Goal: Browse casually: Explore the website without a specific task or goal

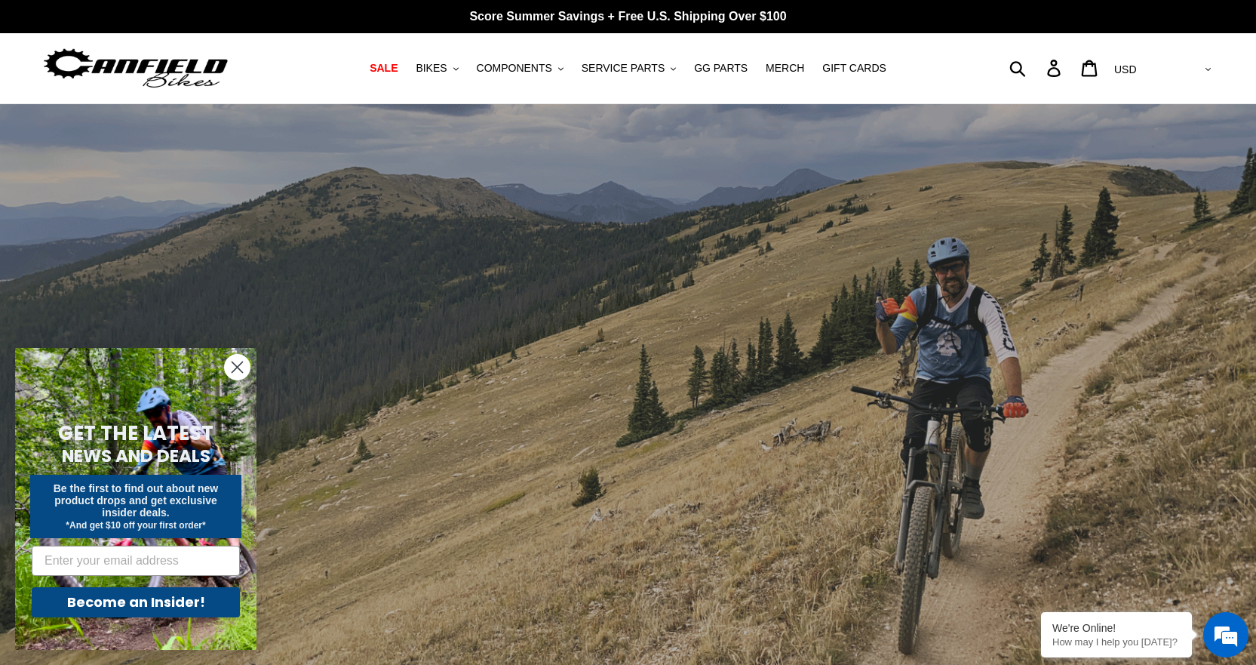
click at [232, 358] on circle "Close dialog" at bounding box center [237, 367] width 25 height 25
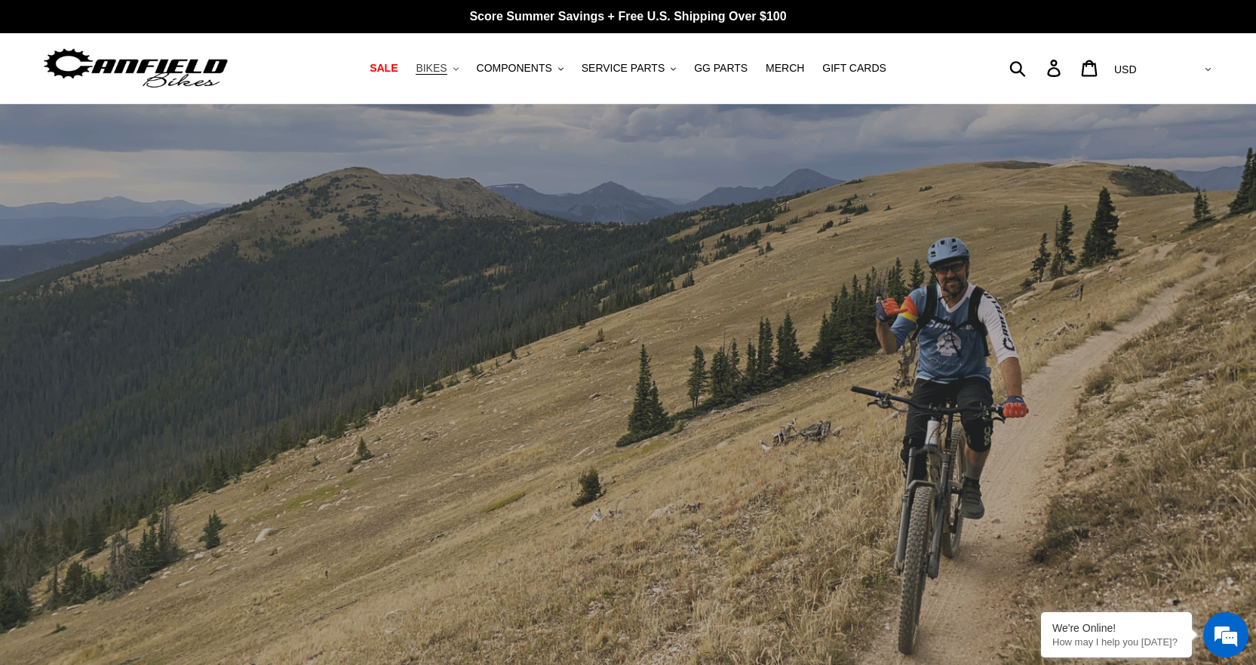
click at [447, 67] on span "BIKES" at bounding box center [431, 68] width 31 height 13
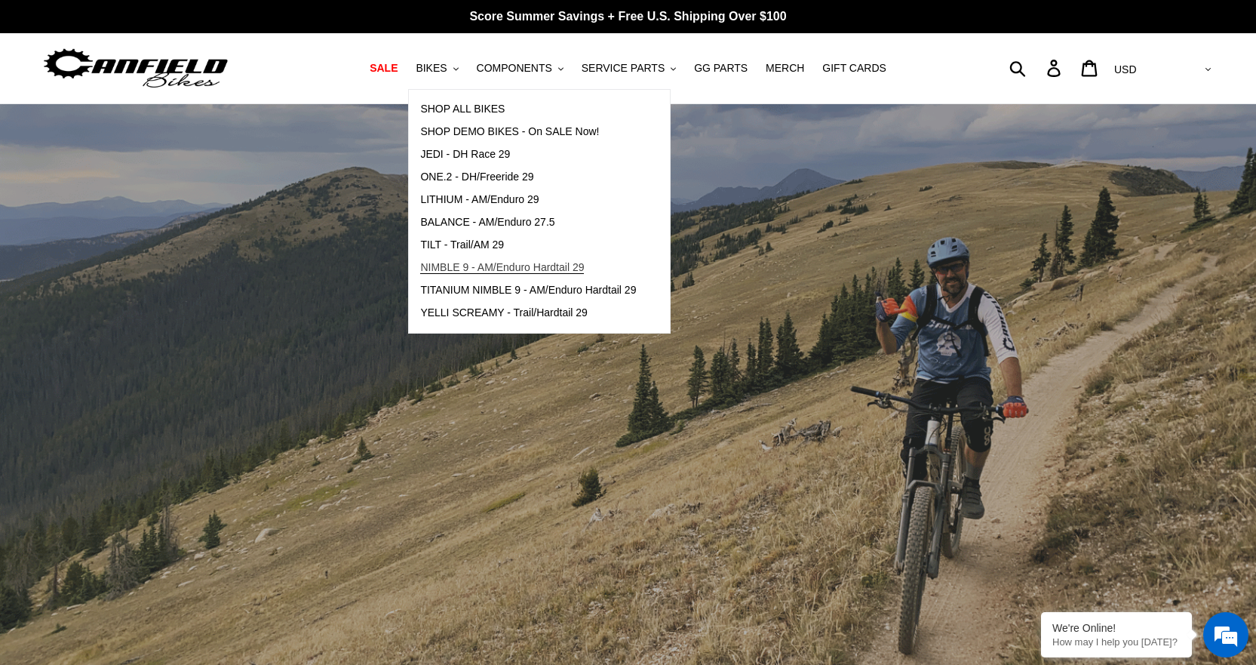
click at [521, 269] on span "NIMBLE 9 - AM/Enduro Hardtail 29" at bounding box center [502, 267] width 164 height 13
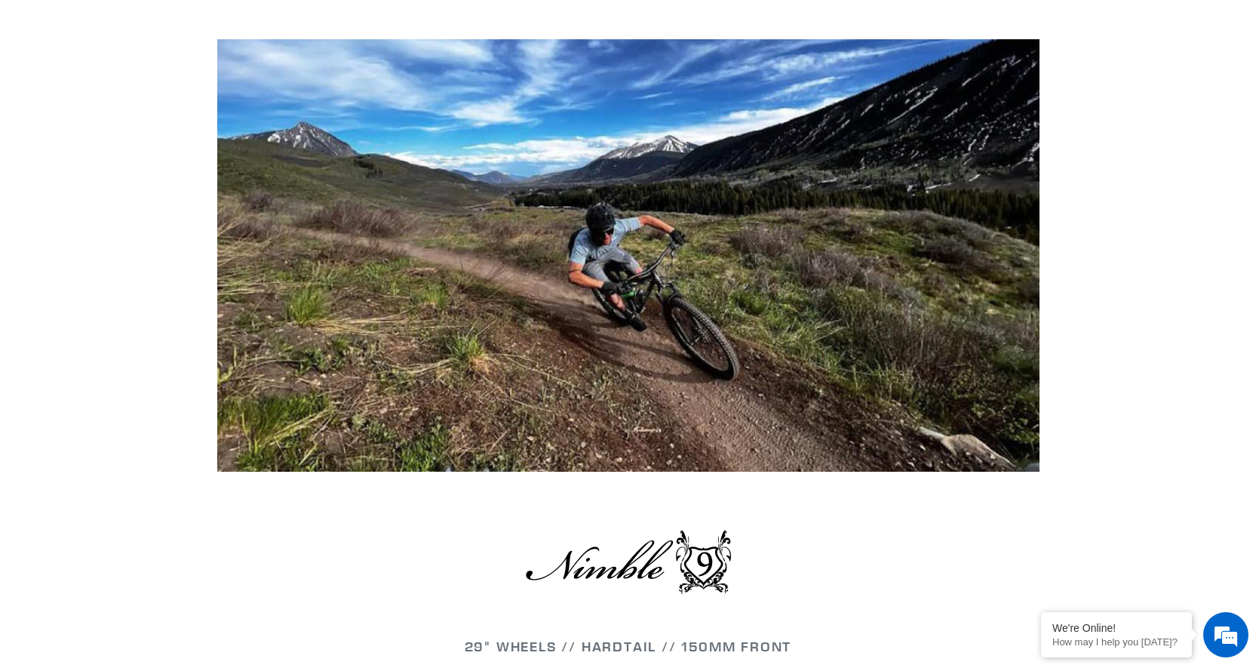
scroll to position [1283, 0]
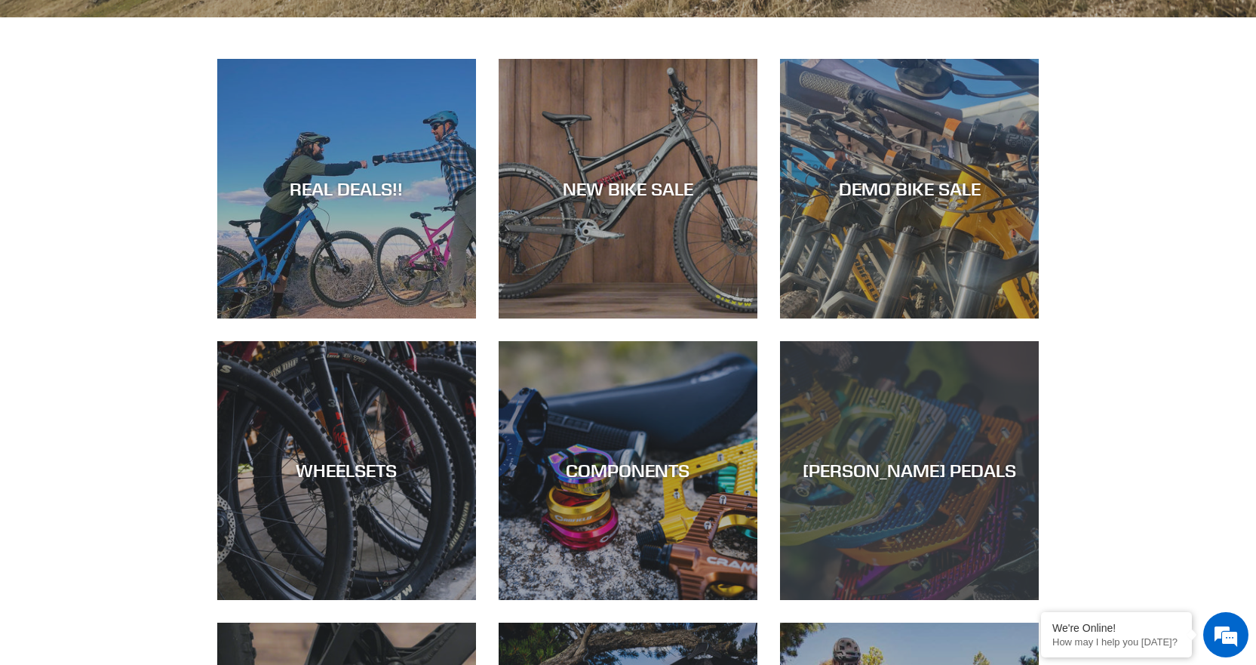
scroll to position [679, 0]
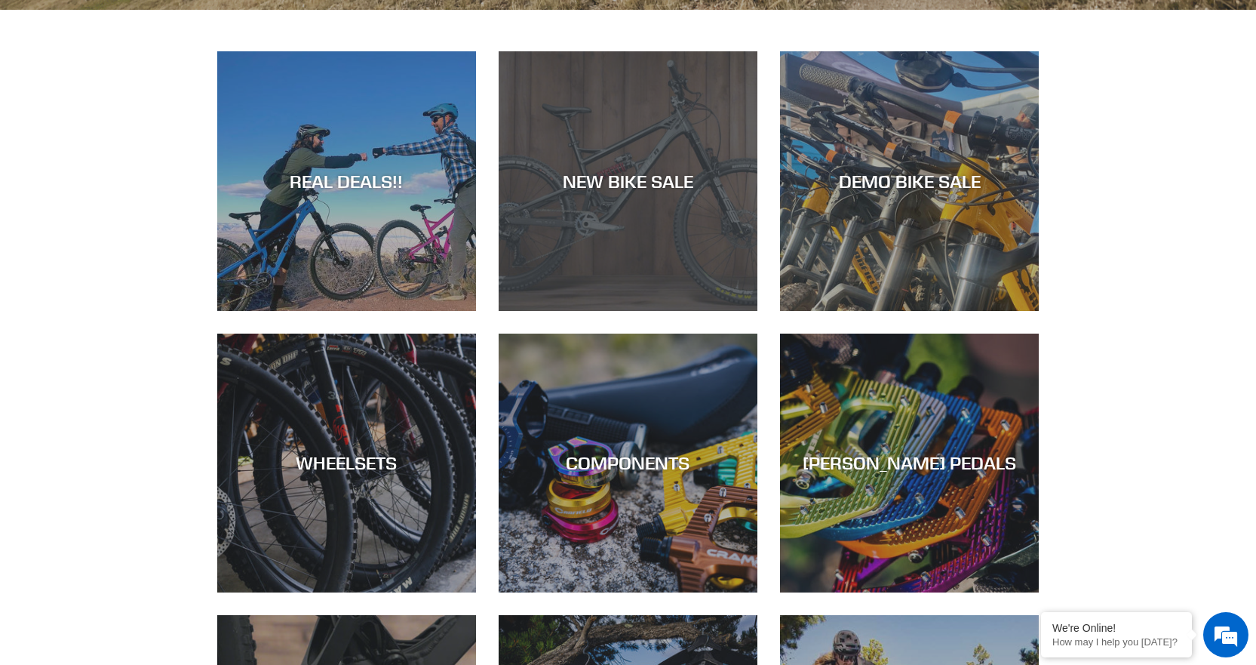
click at [644, 174] on div "NEW BIKE SALE" at bounding box center [628, 182] width 259 height 22
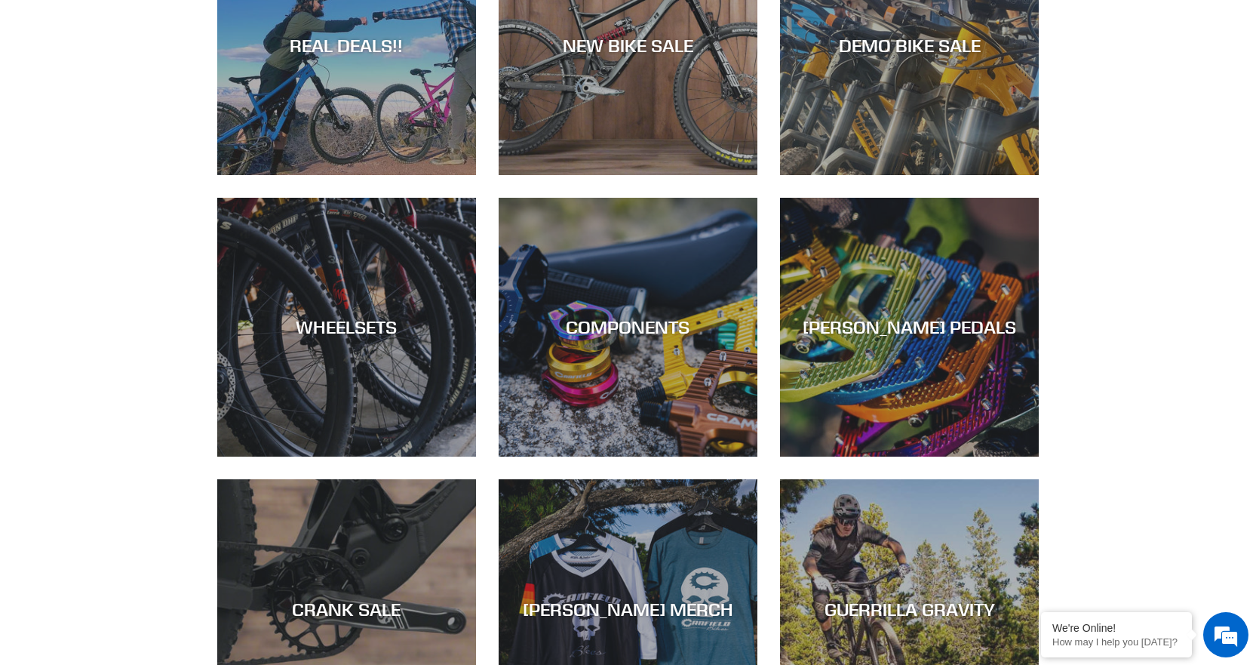
scroll to position [830, 0]
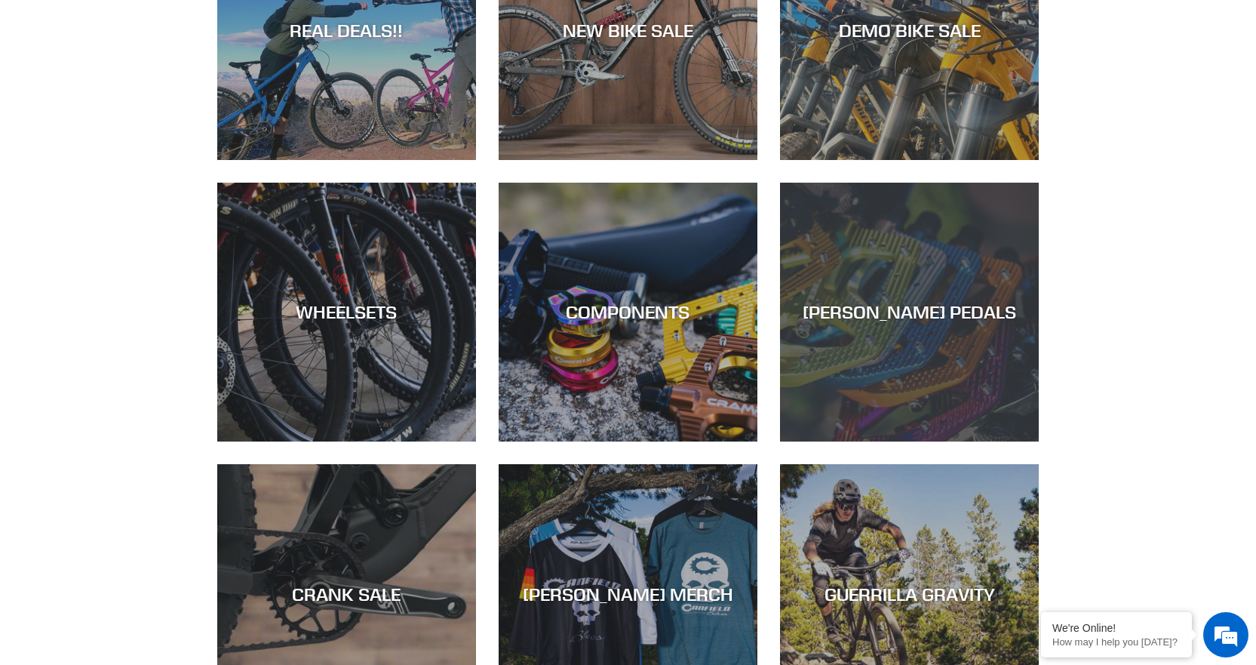
click at [889, 441] on div "CANFIELD PEDALS" at bounding box center [909, 441] width 259 height 0
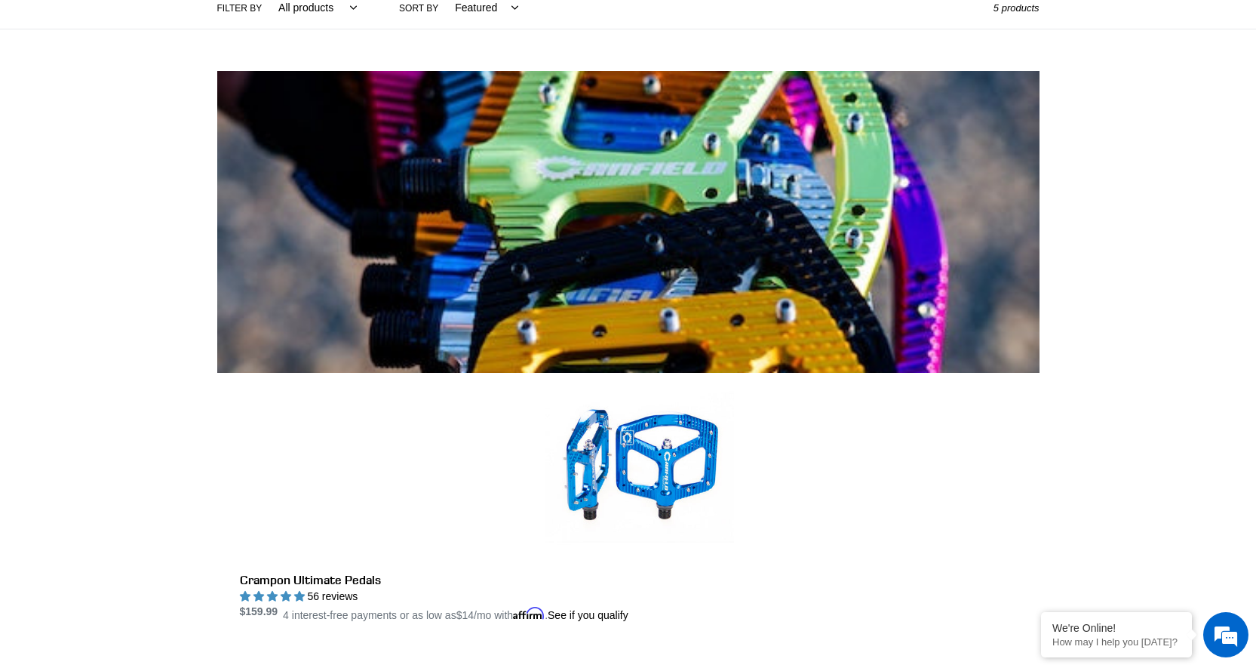
scroll to position [453, 0]
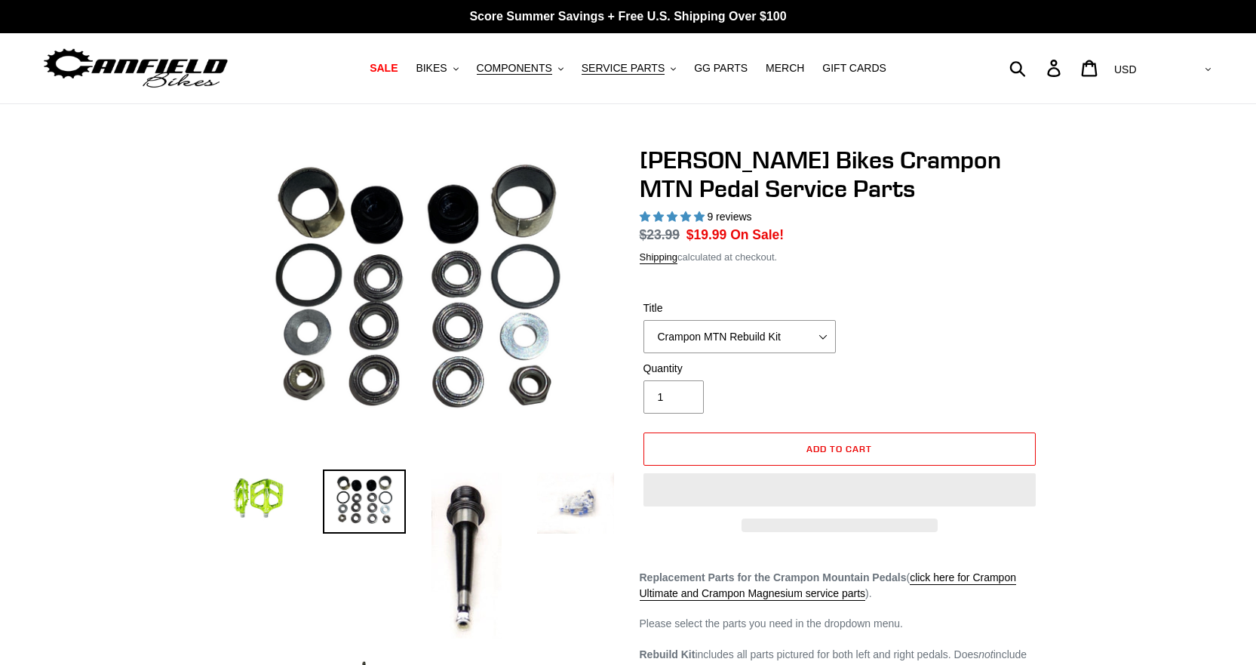
select select "highest-rating"
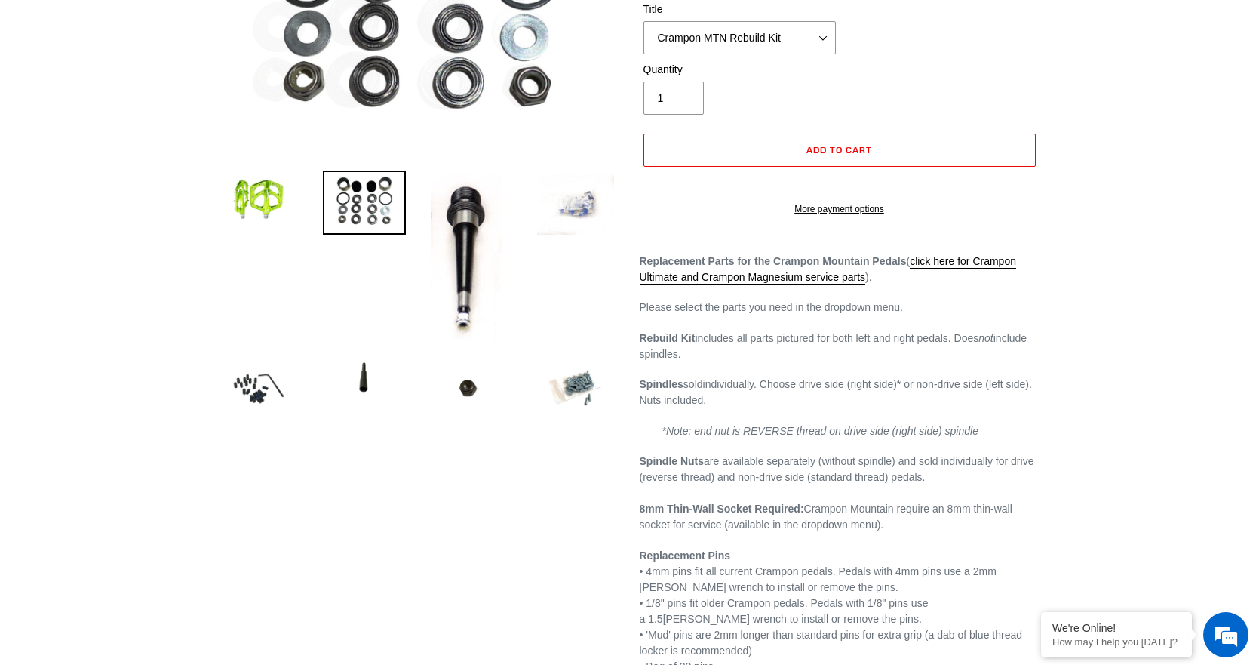
scroll to position [302, 0]
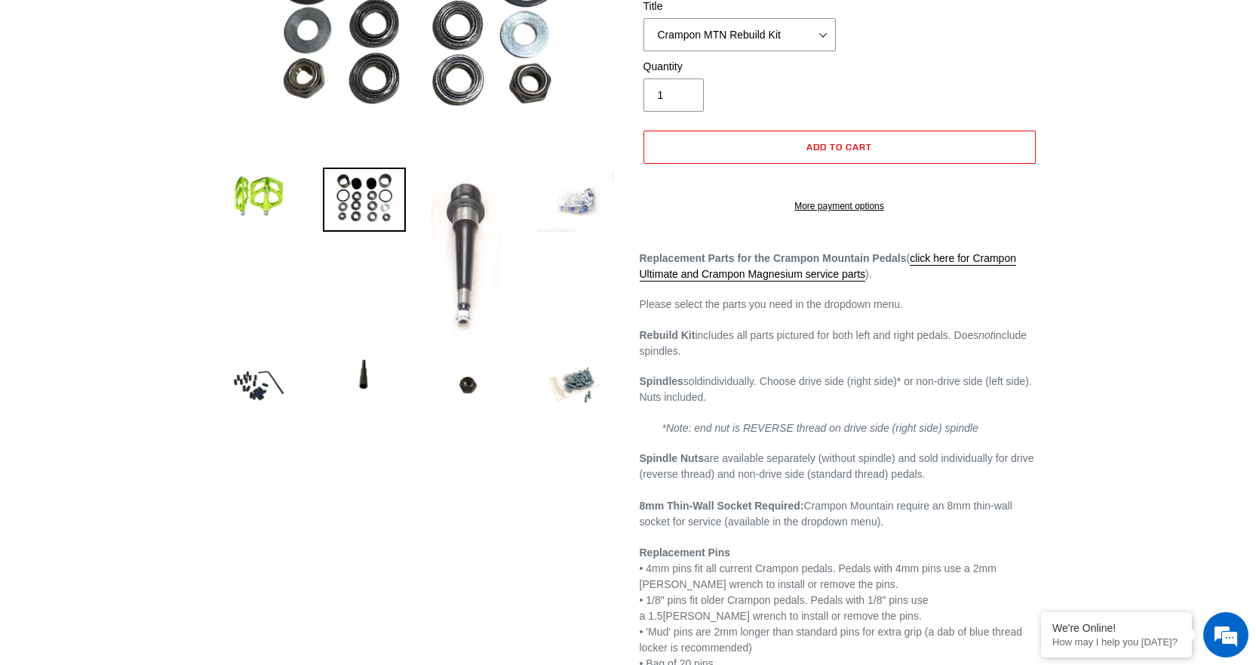
click at [466, 220] on img at bounding box center [467, 254] width 76 height 172
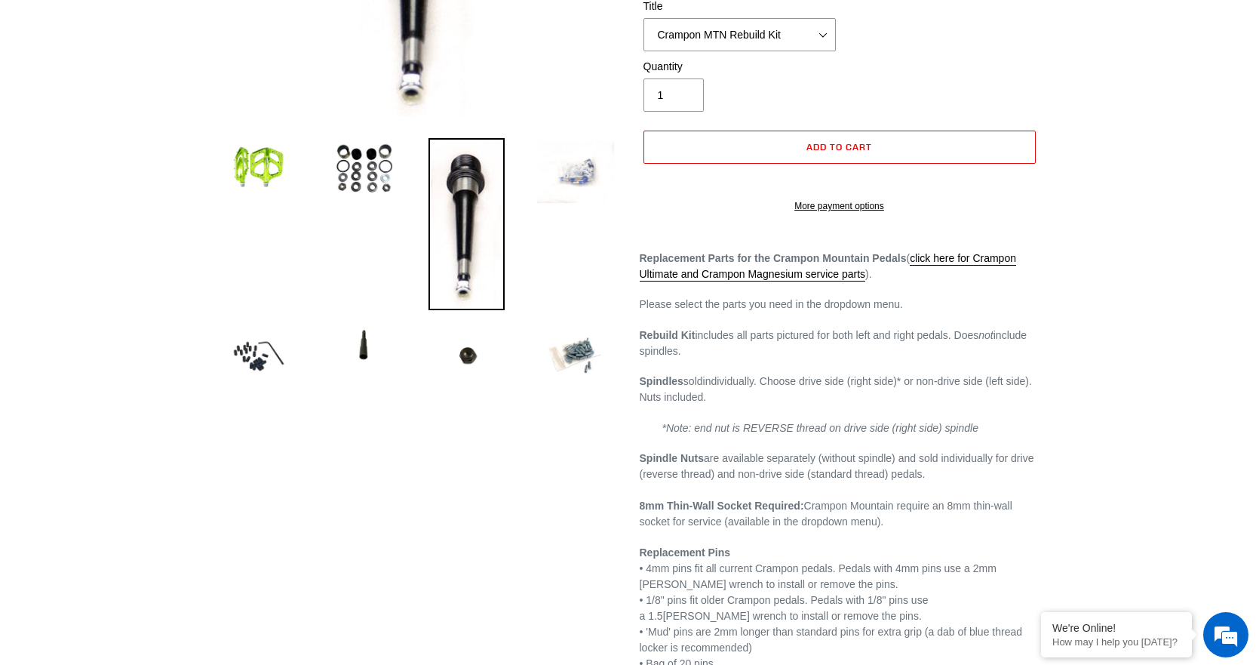
scroll to position [0, 0]
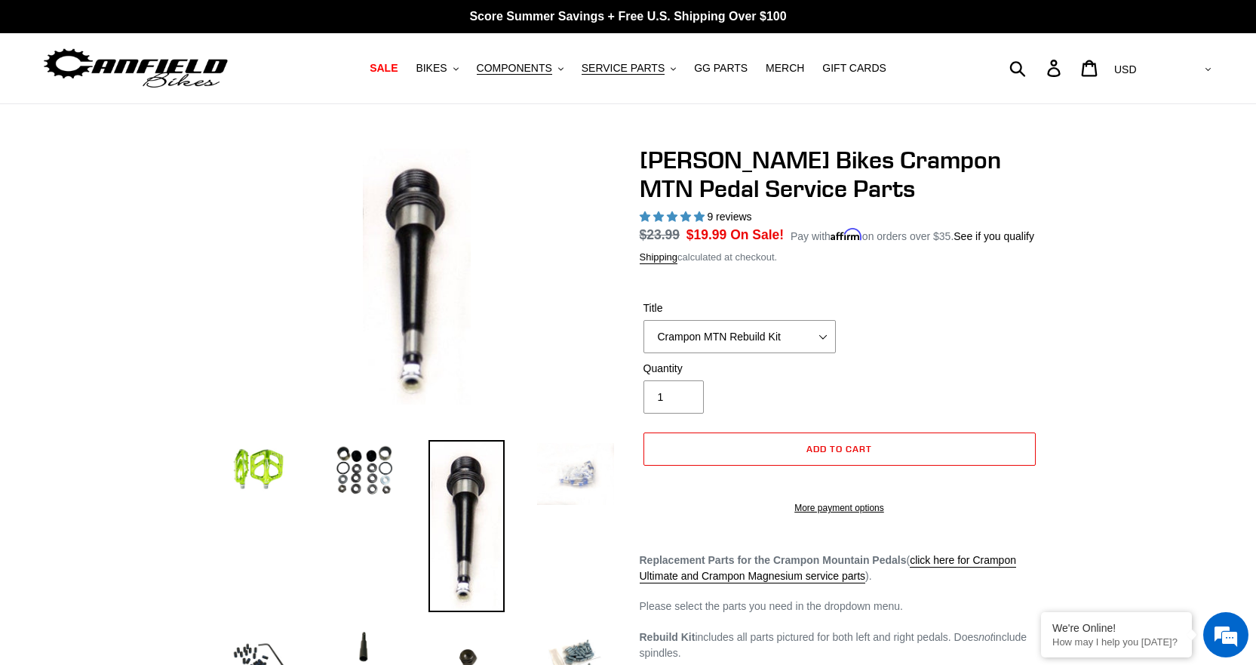
click at [574, 478] on img at bounding box center [575, 473] width 83 height 67
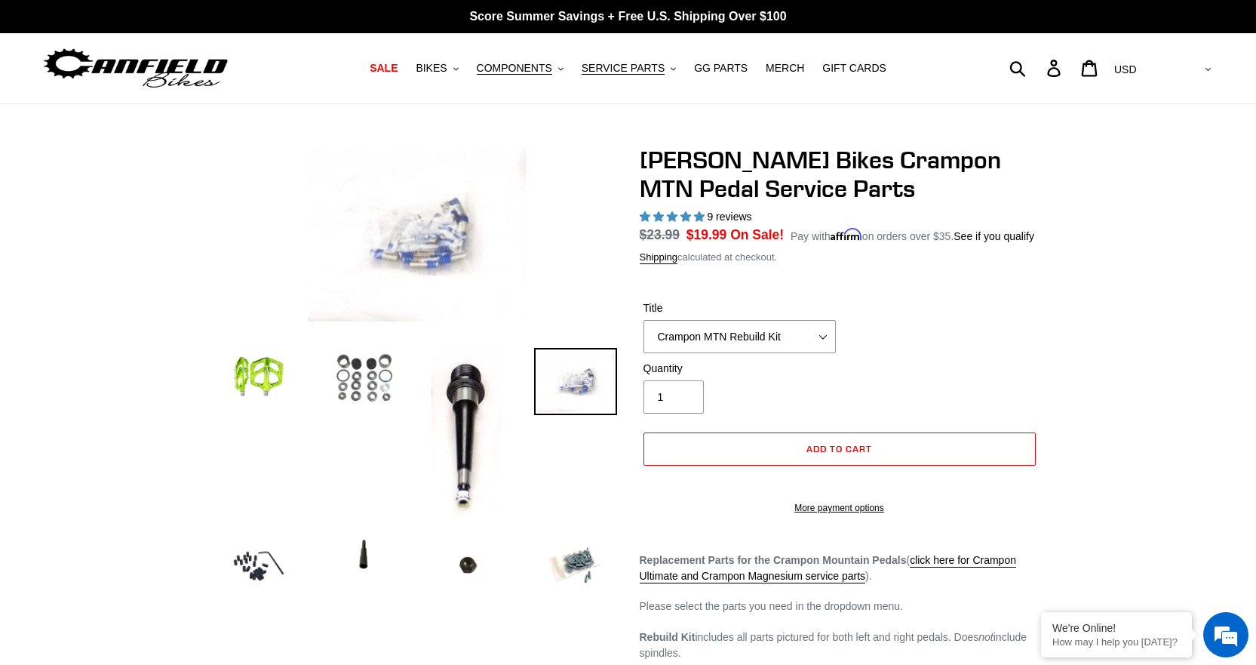
click at [367, 407] on img at bounding box center [364, 380] width 83 height 64
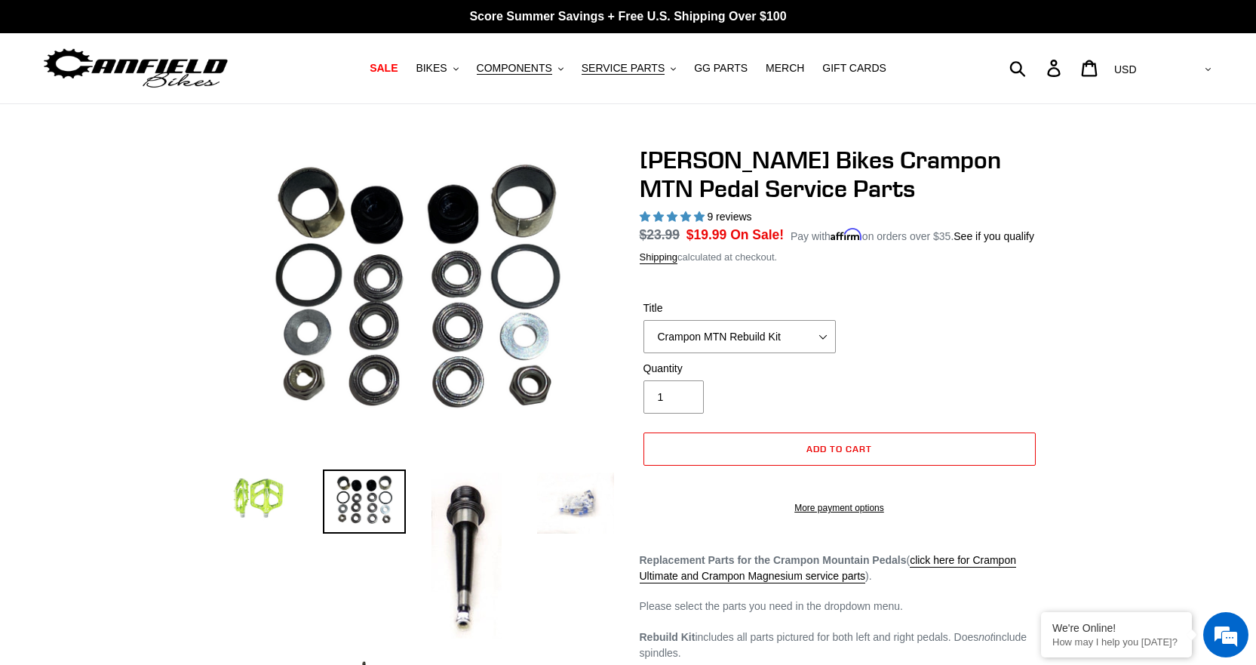
click at [237, 494] on img at bounding box center [258, 497] width 83 height 57
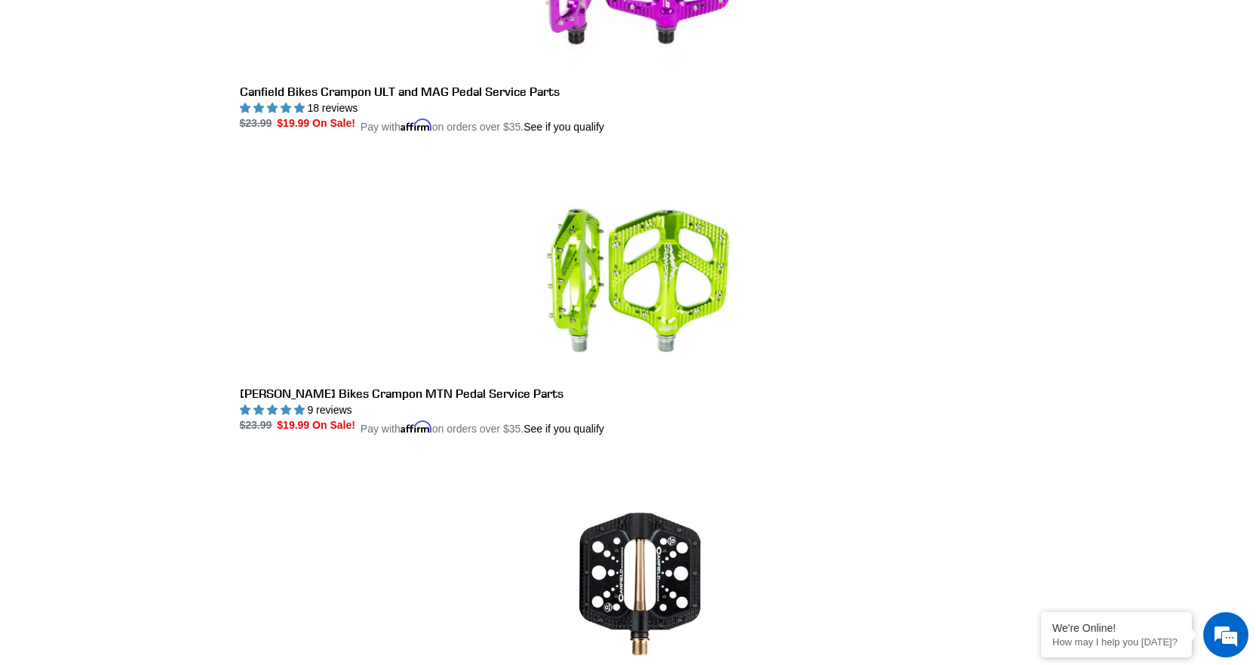
scroll to position [1509, 0]
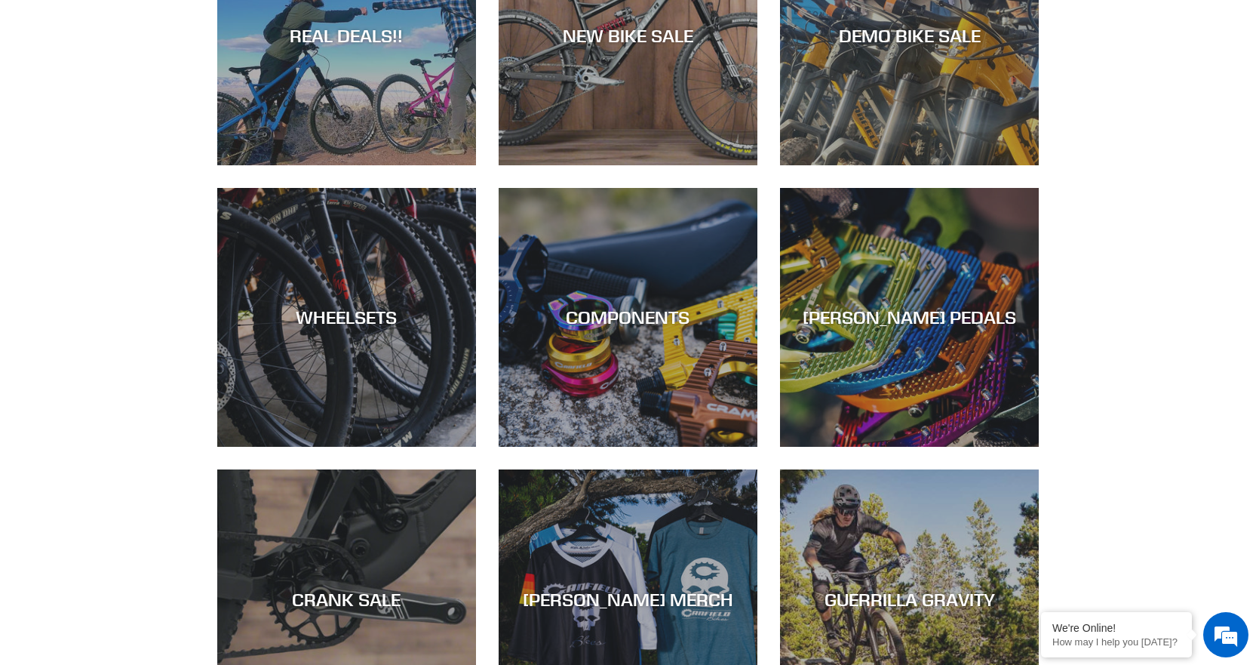
scroll to position [830, 0]
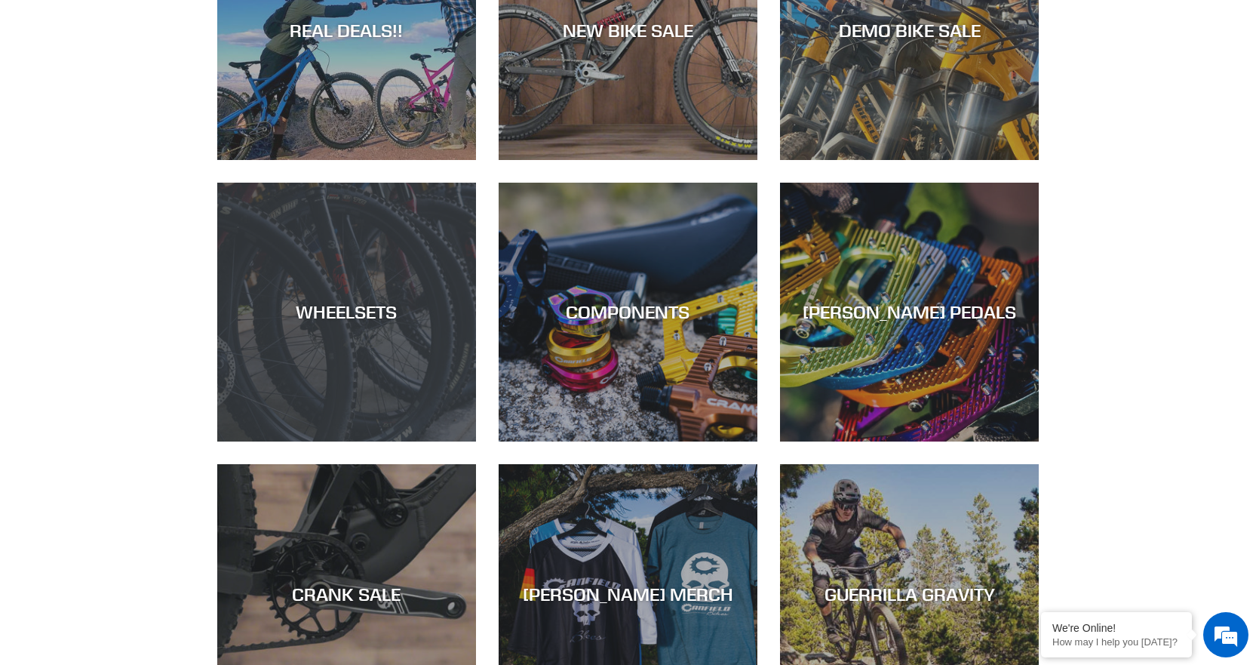
click at [374, 312] on div "WHEELSETS" at bounding box center [346, 312] width 259 height 22
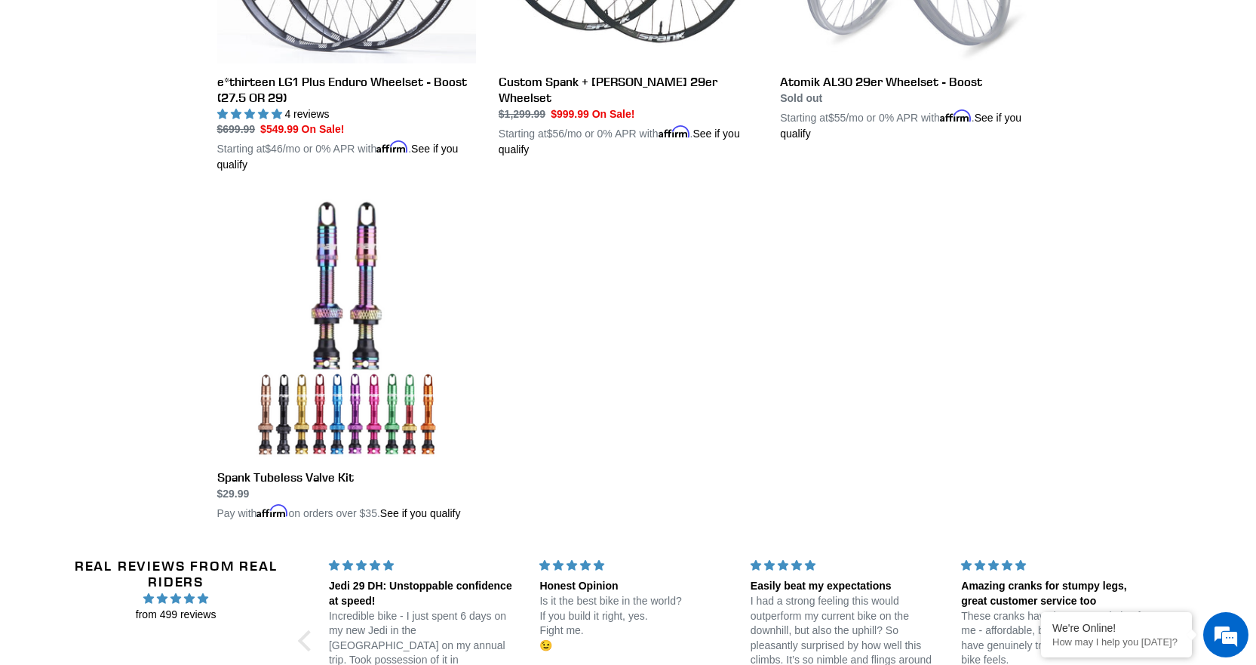
scroll to position [679, 0]
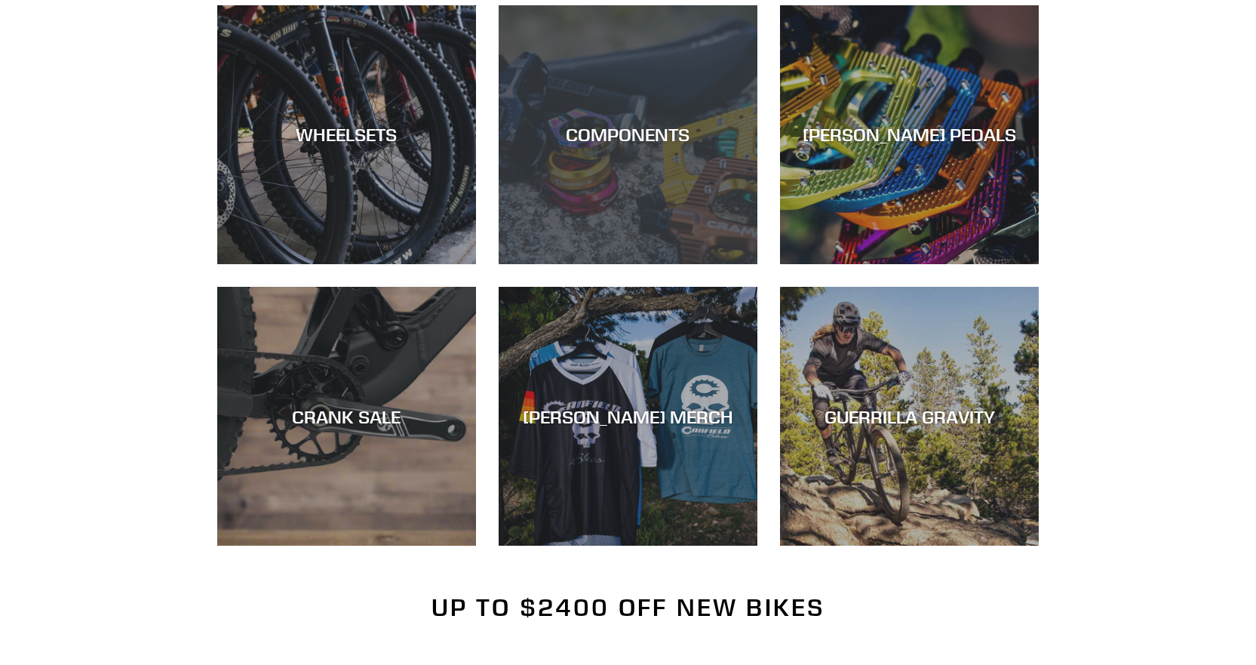
scroll to position [1063, 0]
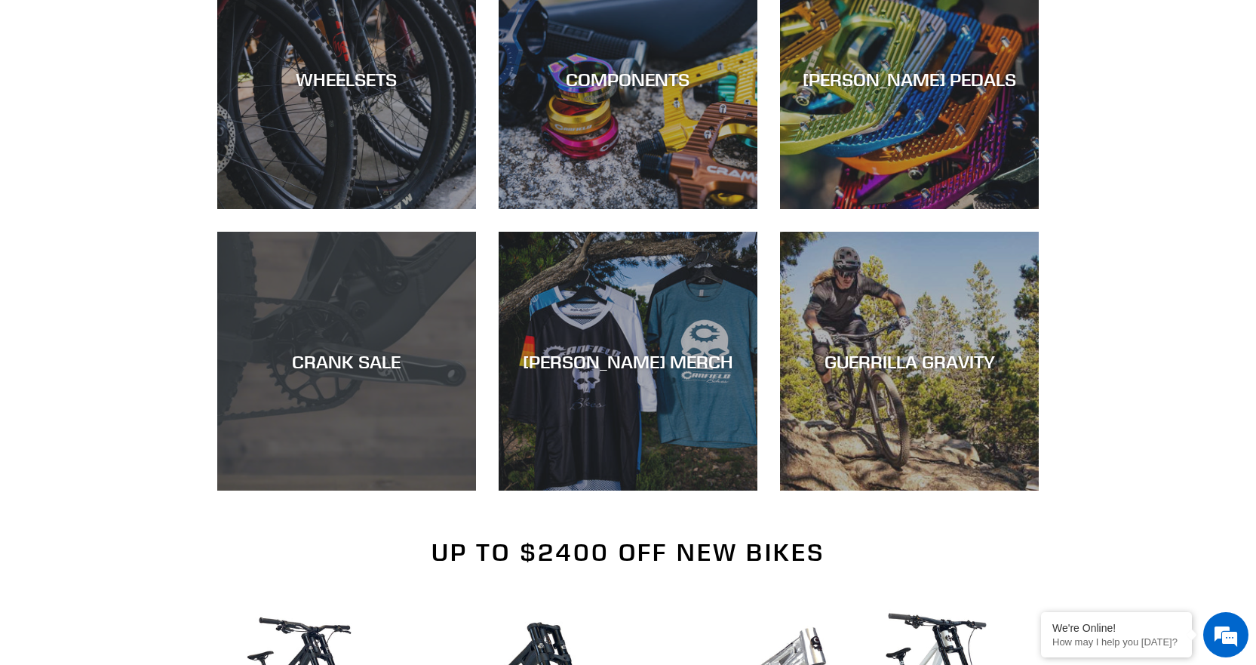
click at [364, 359] on div "CRANK SALE" at bounding box center [346, 361] width 259 height 22
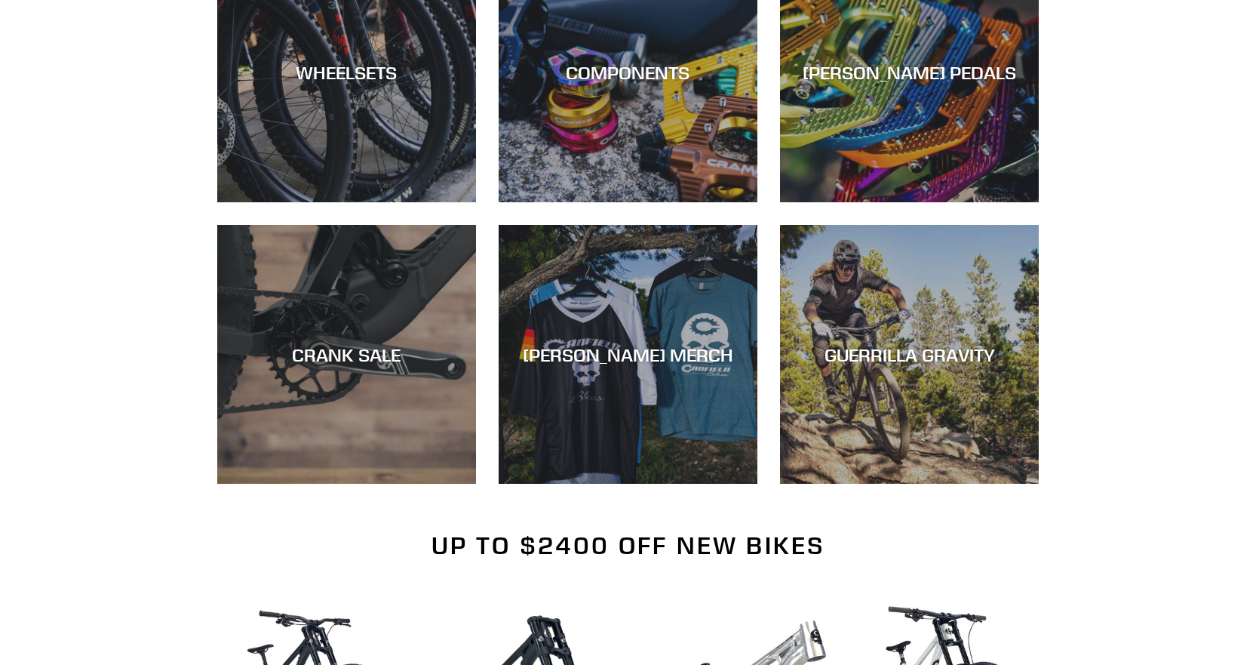
scroll to position [1063, 0]
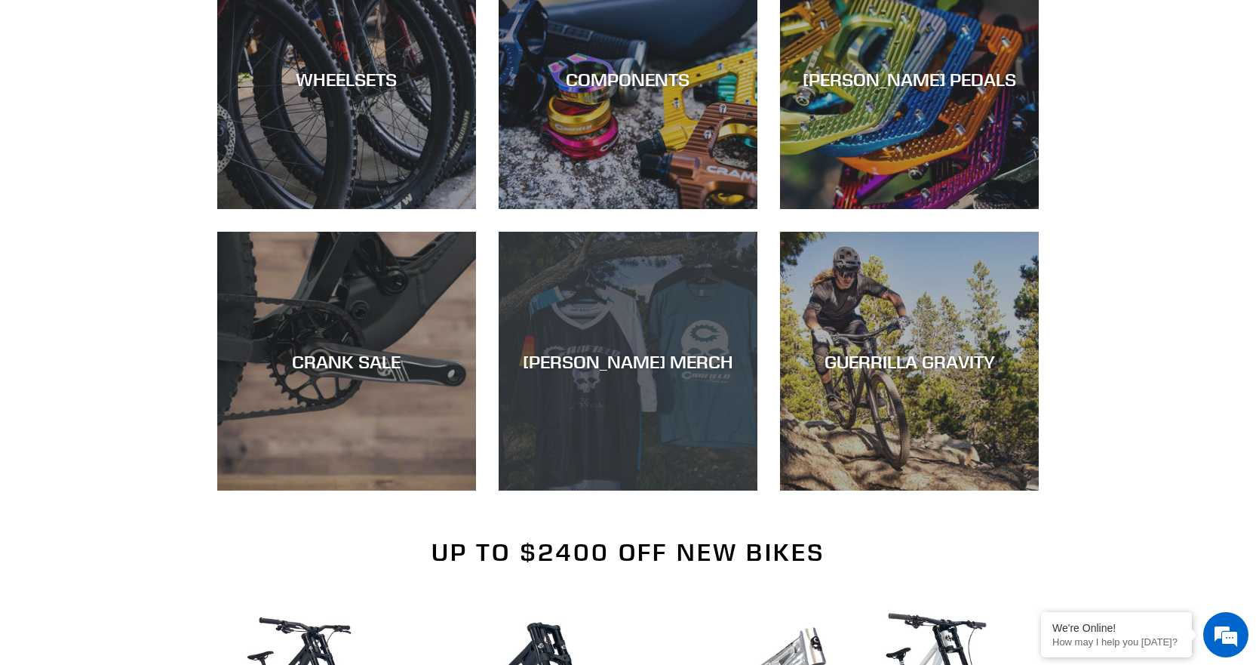
click at [648, 491] on div "[PERSON_NAME] MERCH" at bounding box center [628, 491] width 259 height 0
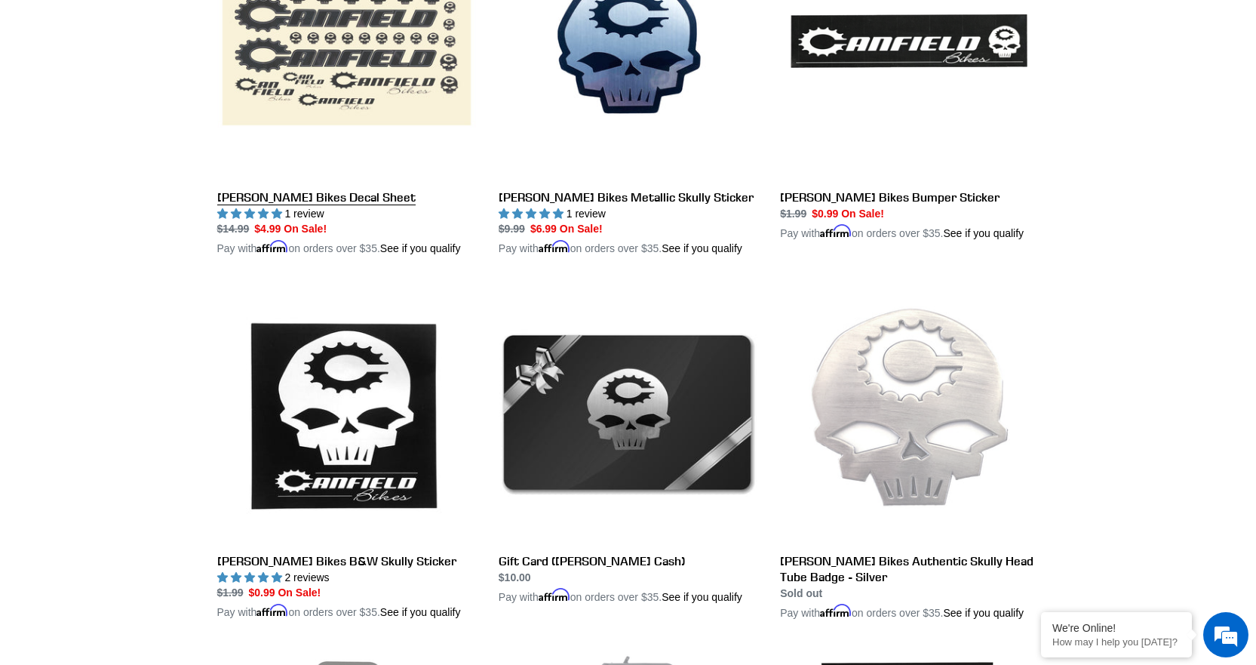
scroll to position [1736, 0]
